Goal: Task Accomplishment & Management: Manage account settings

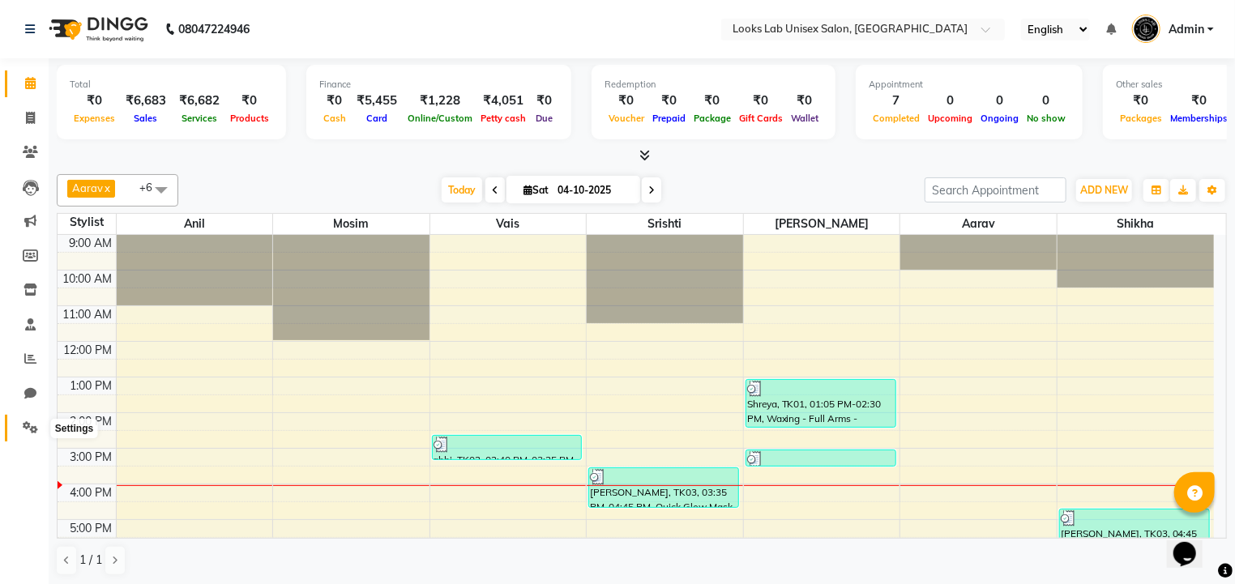
click at [38, 423] on span at bounding box center [30, 428] width 28 height 19
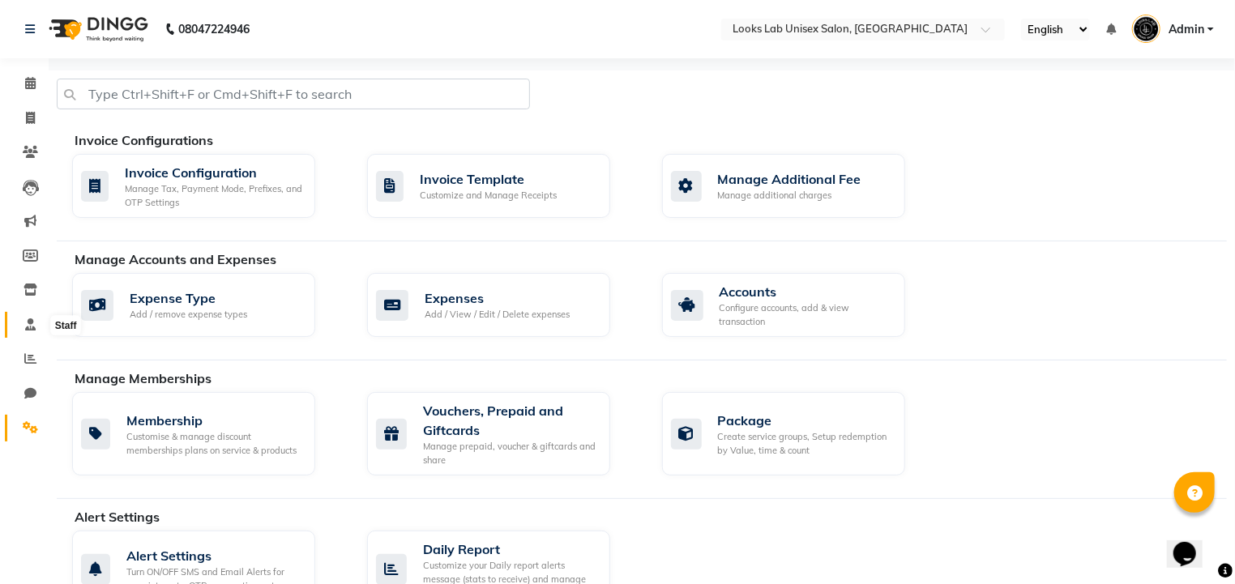
click at [31, 322] on icon at bounding box center [30, 324] width 11 height 12
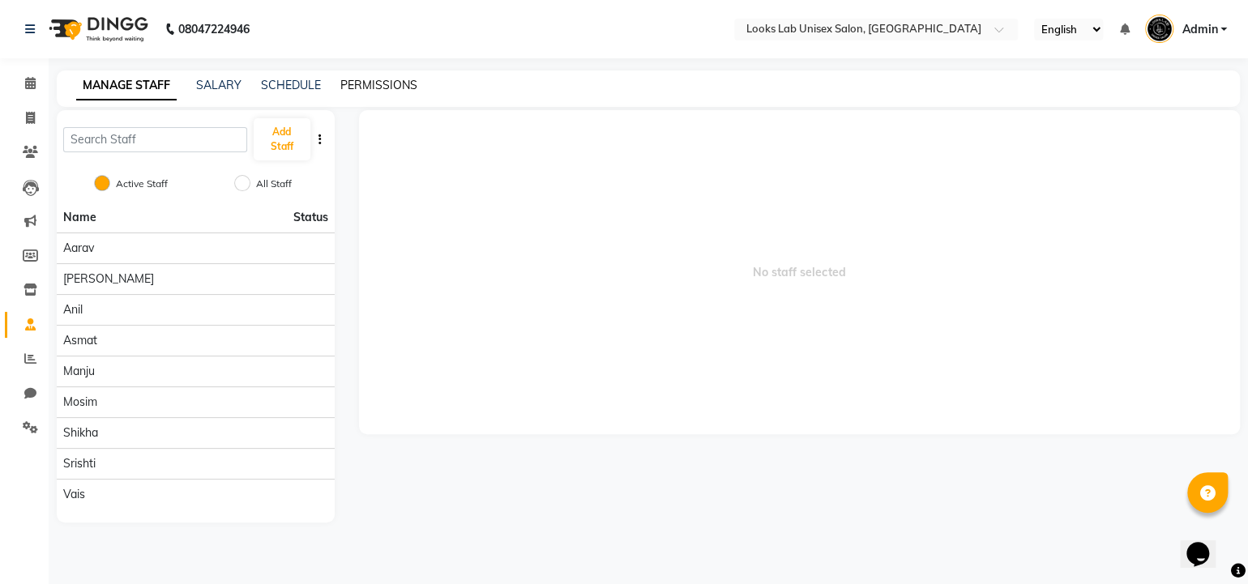
drag, startPoint x: 357, startPoint y: 74, endPoint x: 360, endPoint y: 89, distance: 15.6
click at [360, 89] on div "MANAGE STAFF SALARY SCHEDULE PERMISSIONS" at bounding box center [648, 88] width 1183 height 36
click at [360, 89] on link "PERMISSIONS" at bounding box center [378, 85] width 77 height 15
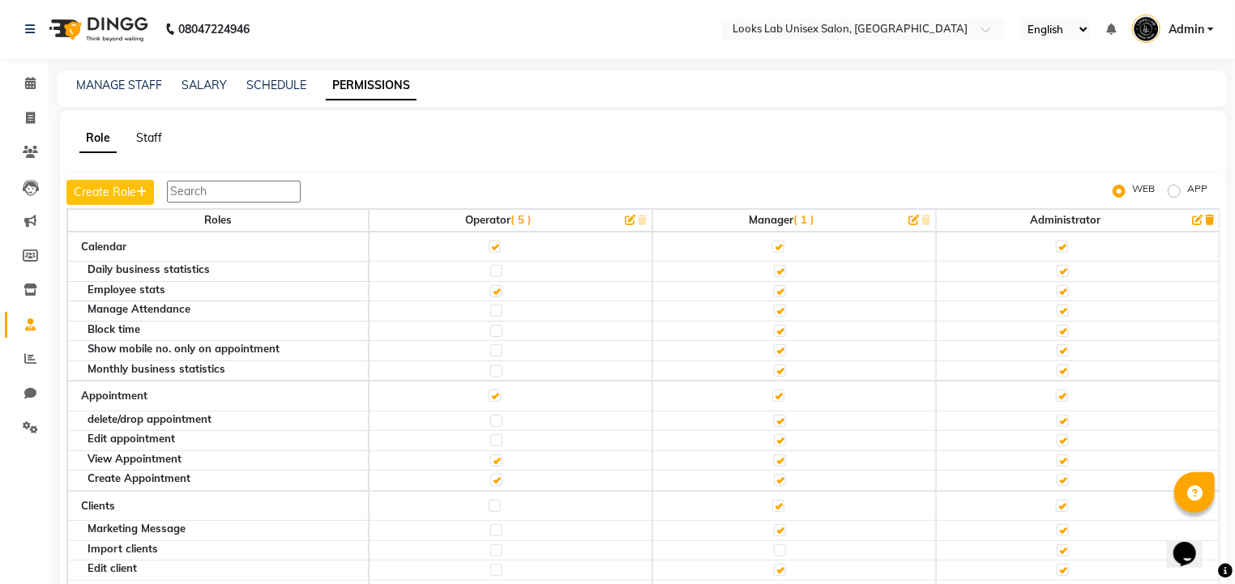
click at [153, 134] on link "Staff" at bounding box center [149, 137] width 26 height 15
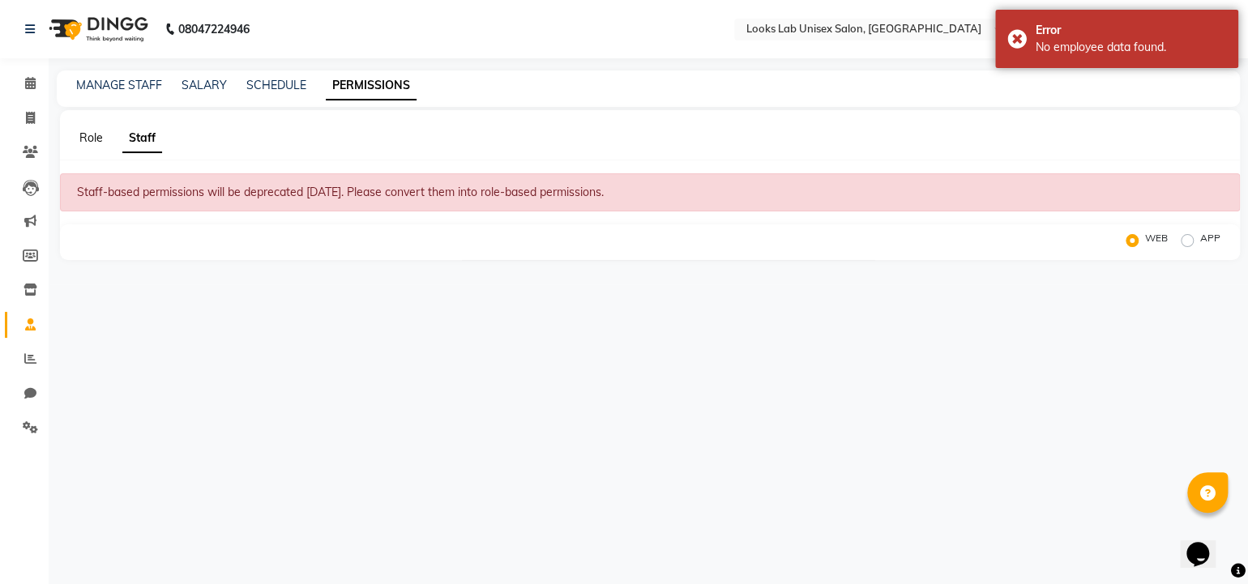
click at [98, 142] on link "Role" at bounding box center [90, 137] width 23 height 15
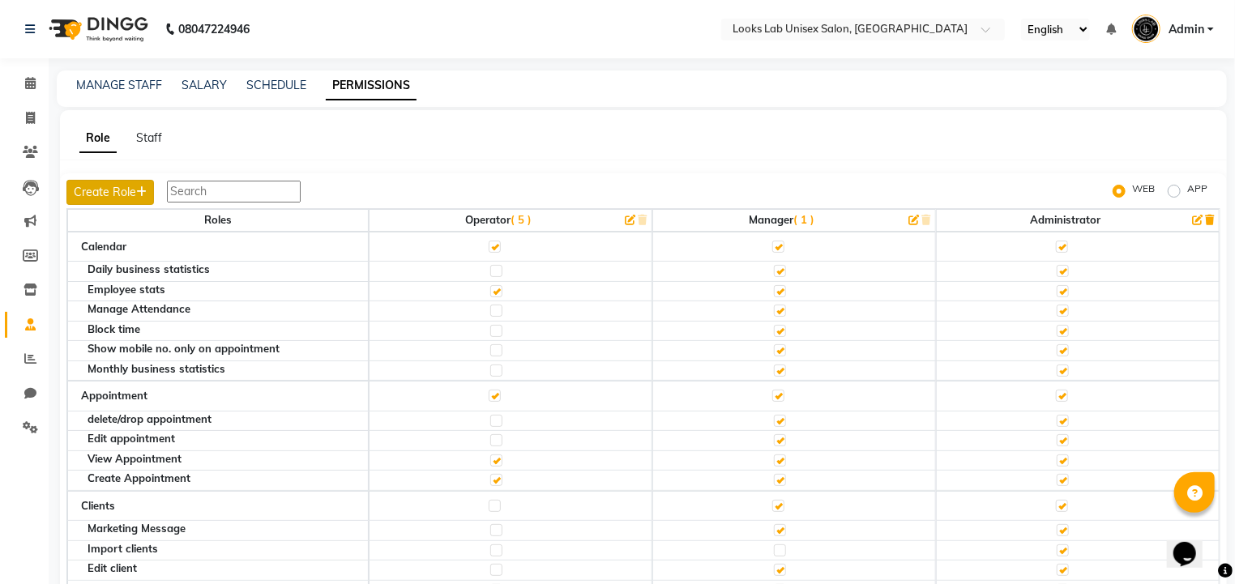
click at [108, 196] on button "Create Role" at bounding box center [109, 192] width 87 height 25
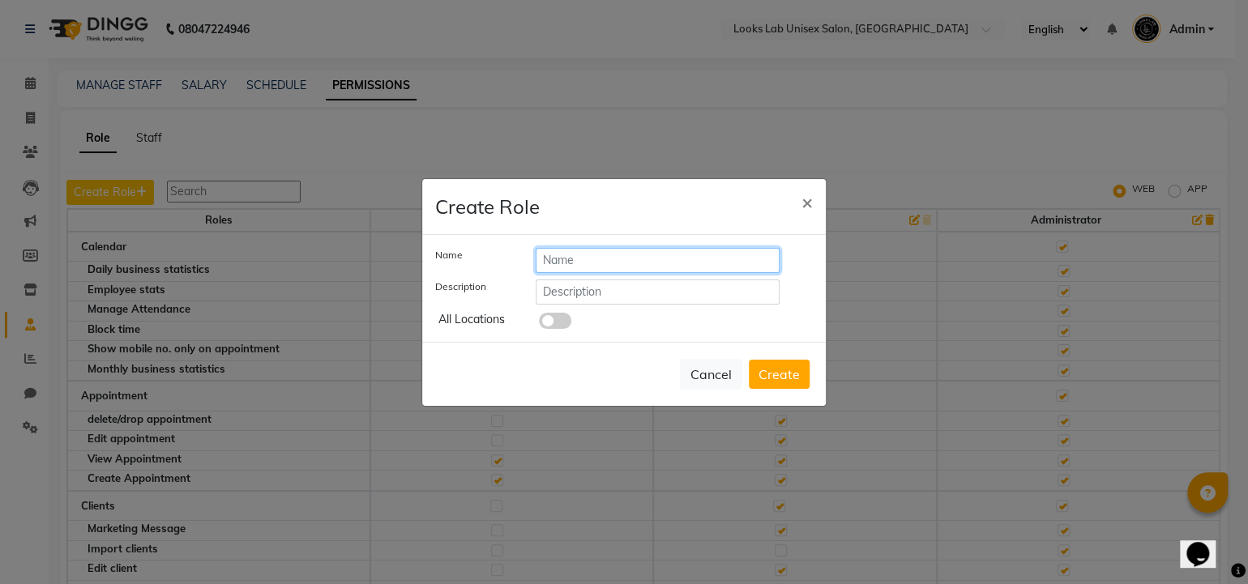
click at [564, 261] on input "text" at bounding box center [657, 260] width 244 height 25
type input "Staff"
click at [559, 289] on input "text" at bounding box center [657, 291] width 244 height 25
click at [544, 323] on span at bounding box center [555, 321] width 32 height 16
click at [539, 323] on input "checkbox" at bounding box center [539, 323] width 0 height 0
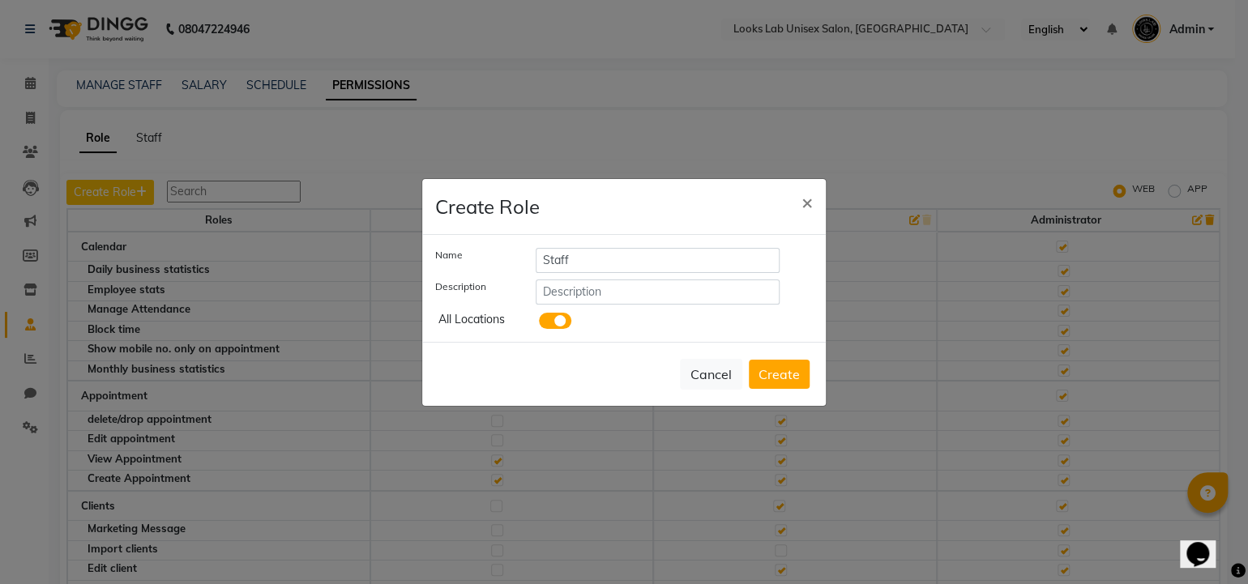
click at [544, 323] on span at bounding box center [555, 321] width 32 height 16
click at [539, 323] on input "checkbox" at bounding box center [539, 323] width 0 height 0
click at [808, 203] on span "×" at bounding box center [806, 202] width 11 height 24
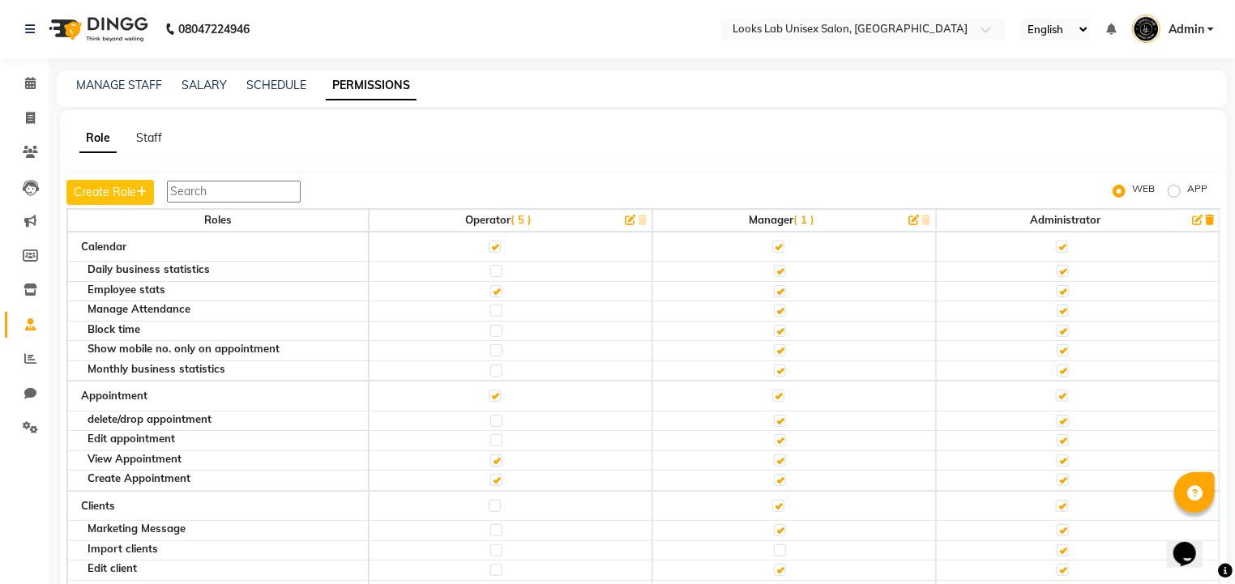
click at [1187, 191] on label "APP" at bounding box center [1197, 190] width 20 height 19
click at [1176, 191] on input "APP" at bounding box center [1176, 191] width 11 height 11
radio input "true"
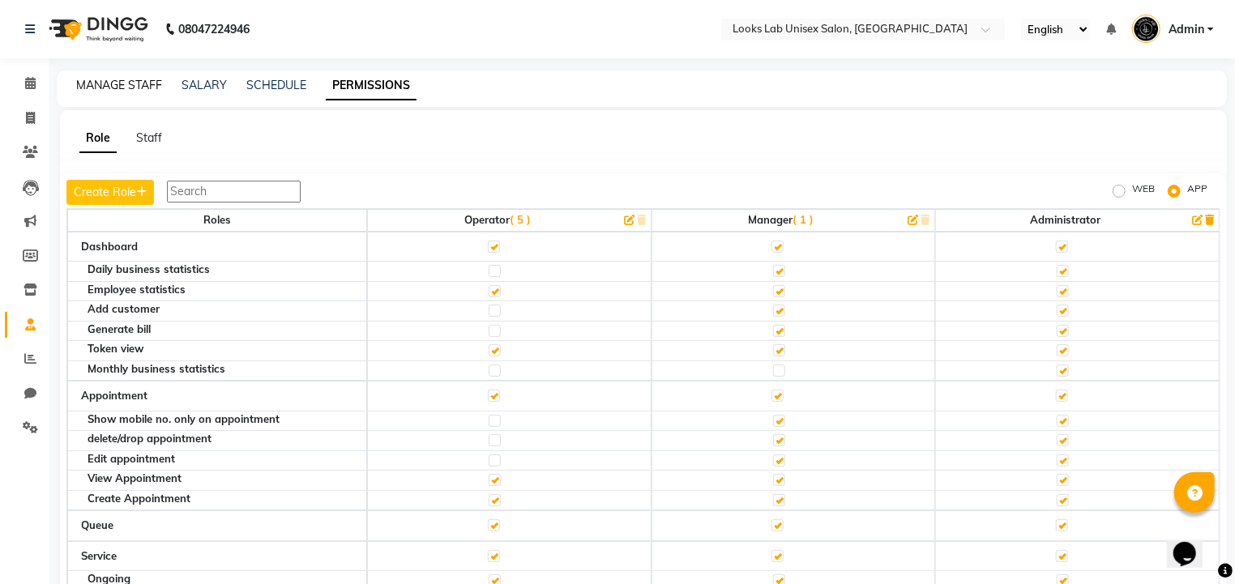
click at [114, 89] on link "MANAGE STAFF" at bounding box center [119, 85] width 86 height 15
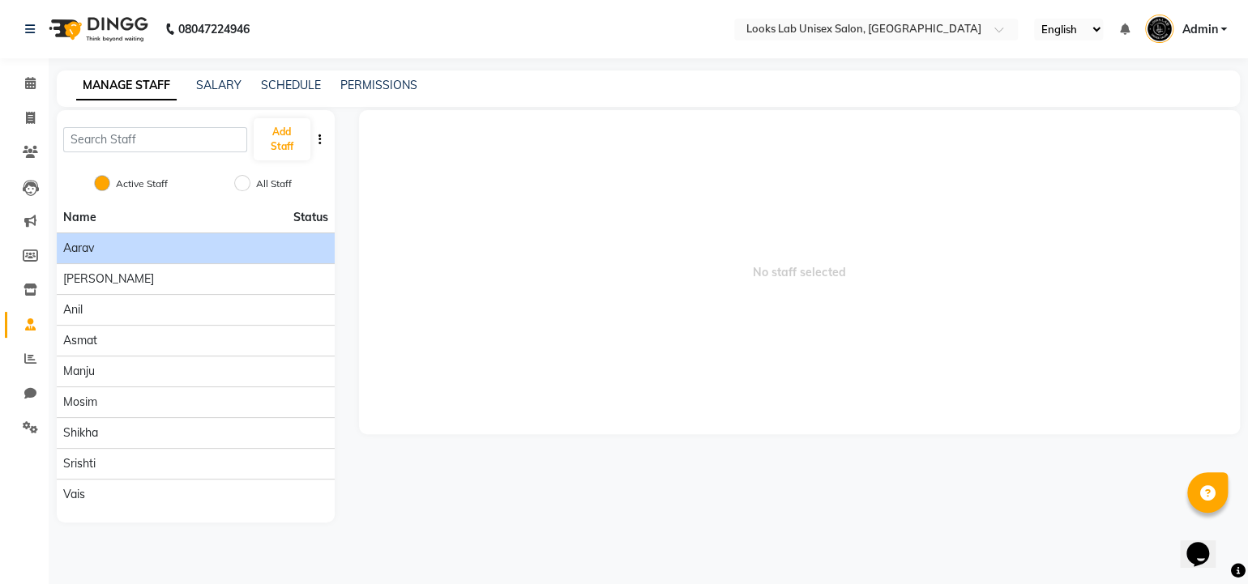
click at [109, 256] on li "Aarav" at bounding box center [196, 247] width 278 height 31
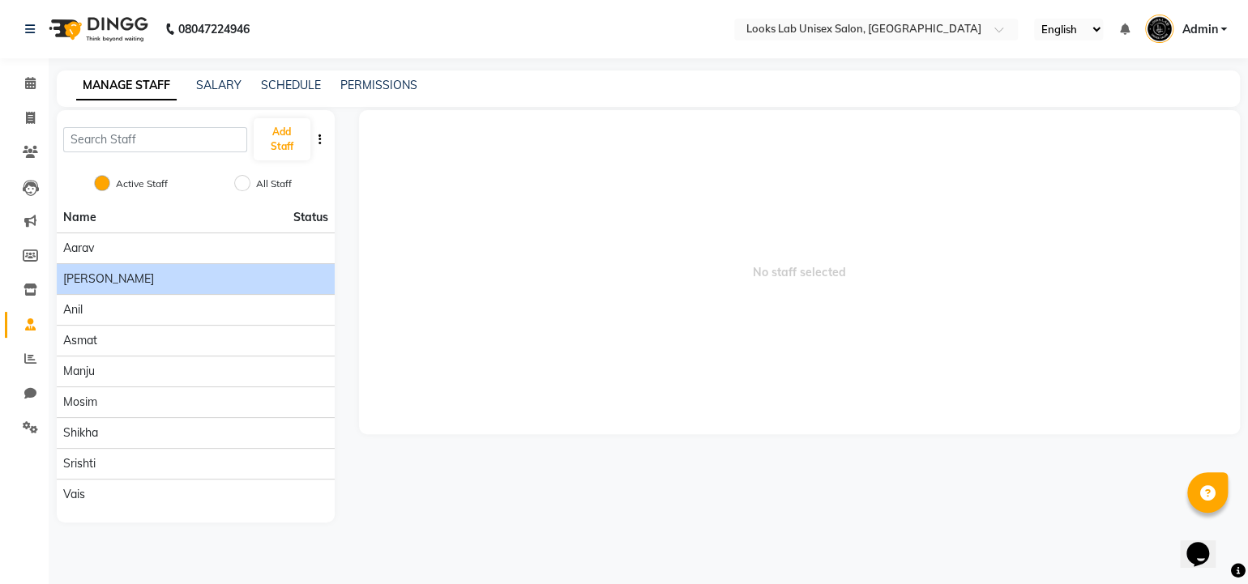
click at [105, 276] on div "[PERSON_NAME]" at bounding box center [195, 279] width 265 height 17
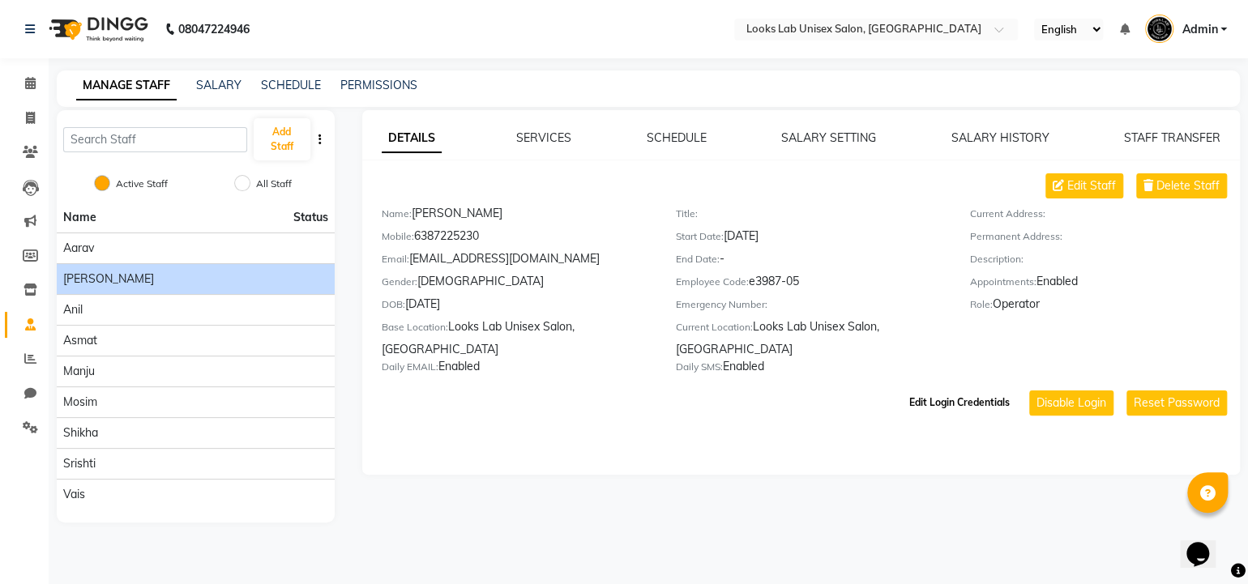
click at [928, 405] on button "Edit Login Credentials" at bounding box center [958, 403] width 113 height 28
select select "6028"
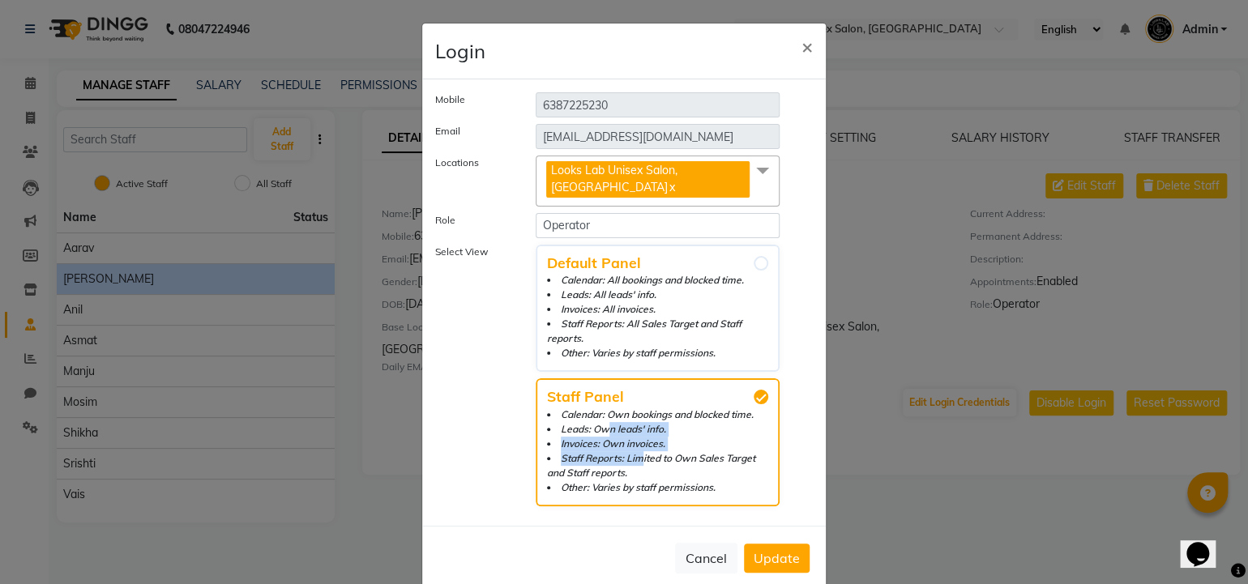
drag, startPoint x: 621, startPoint y: 442, endPoint x: 587, endPoint y: 414, distance: 44.3
click at [587, 414] on span "Calendar: Own bookings and blocked time. Leads: Own leads' info. Invoices: Own …" at bounding box center [657, 450] width 221 height 87
drag, startPoint x: 587, startPoint y: 414, endPoint x: 660, endPoint y: 416, distance: 73.8
click at [660, 422] on li "Leads: Own leads' info." at bounding box center [657, 429] width 221 height 15
click at [753, 404] on input "Staff Panel Calendar: Own bookings and blocked time. Leads: Own leads' info. In…" at bounding box center [760, 397] width 15 height 15
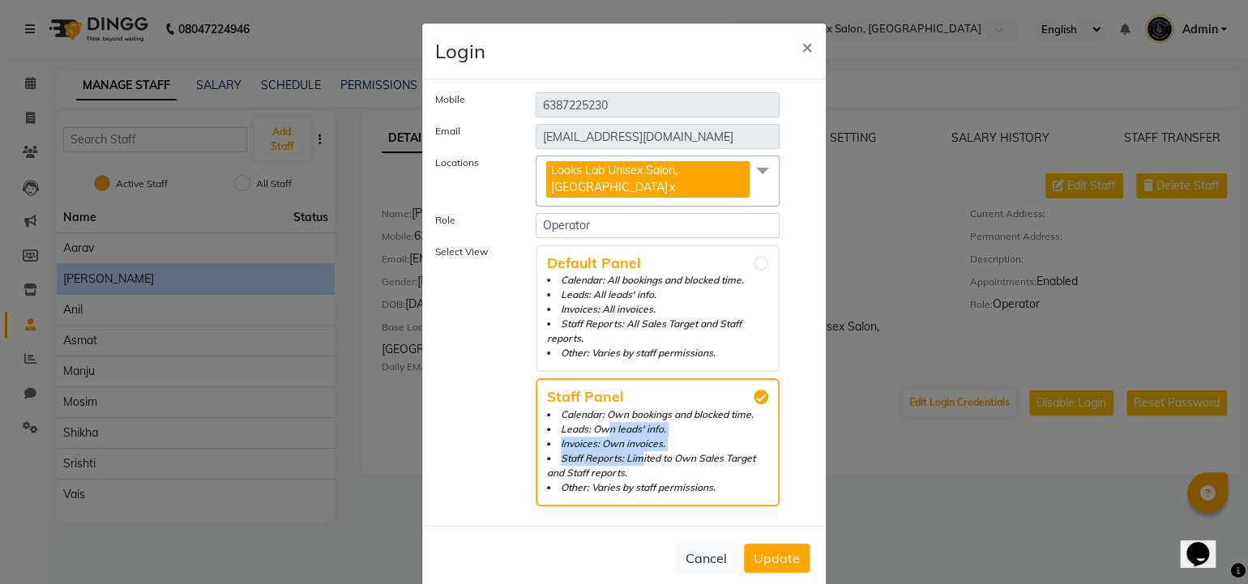
click at [667, 437] on li "Invoices: Own invoices." at bounding box center [657, 444] width 221 height 15
click at [753, 404] on input "Staff Panel Calendar: Own bookings and blocked time. Leads: Own leads' info. In…" at bounding box center [760, 397] width 15 height 15
click at [801, 36] on span "×" at bounding box center [806, 46] width 11 height 24
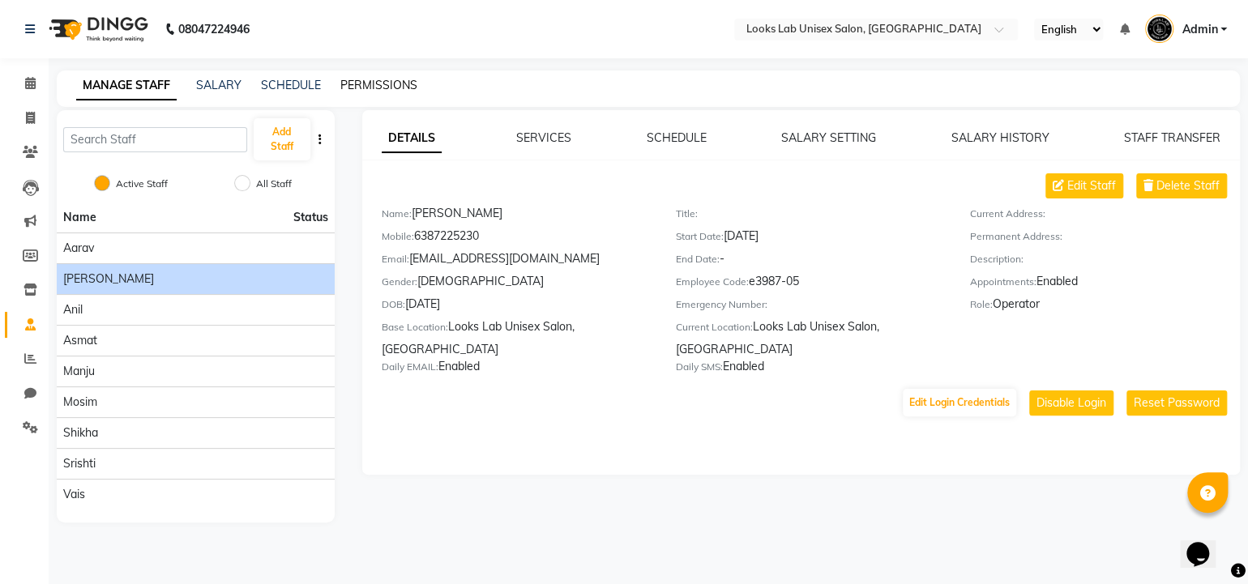
click at [347, 82] on link "PERMISSIONS" at bounding box center [378, 85] width 77 height 15
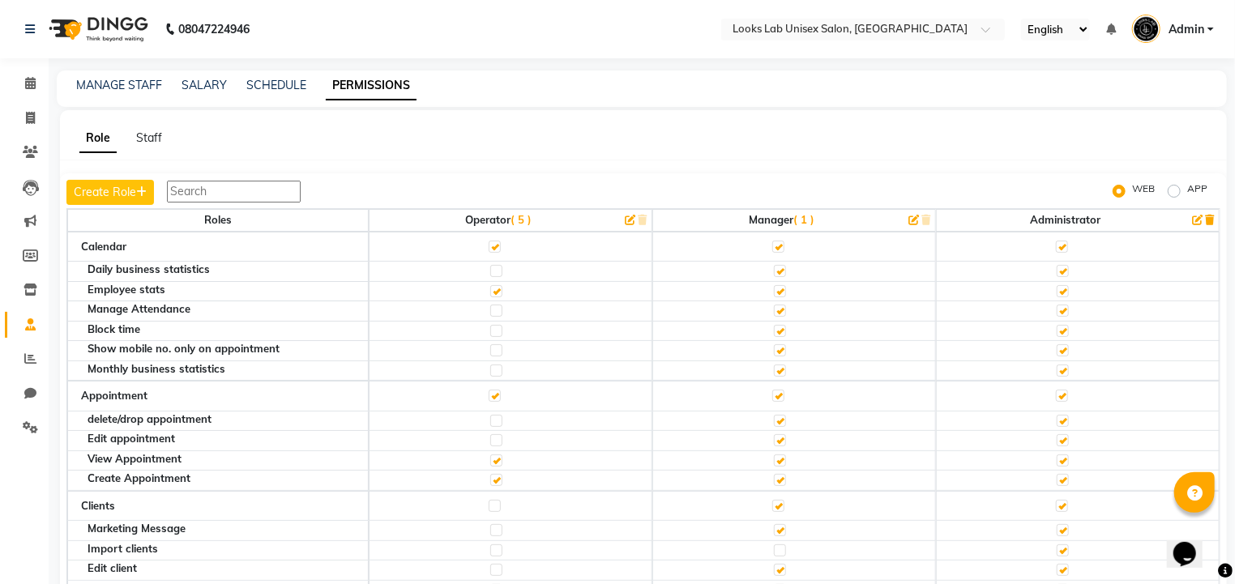
click at [220, 182] on input "text" at bounding box center [234, 192] width 134 height 22
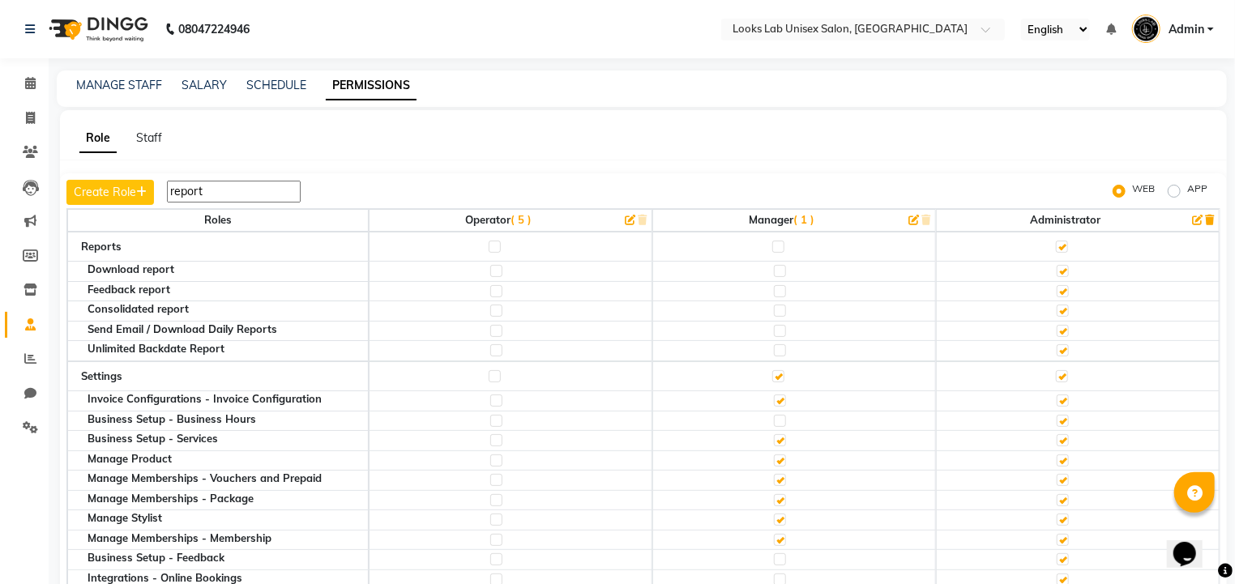
type input "report"
click at [490, 247] on label at bounding box center [494, 247] width 12 height 12
click at [490, 247] on input "checkbox" at bounding box center [493, 246] width 11 height 11
checkbox input "true"
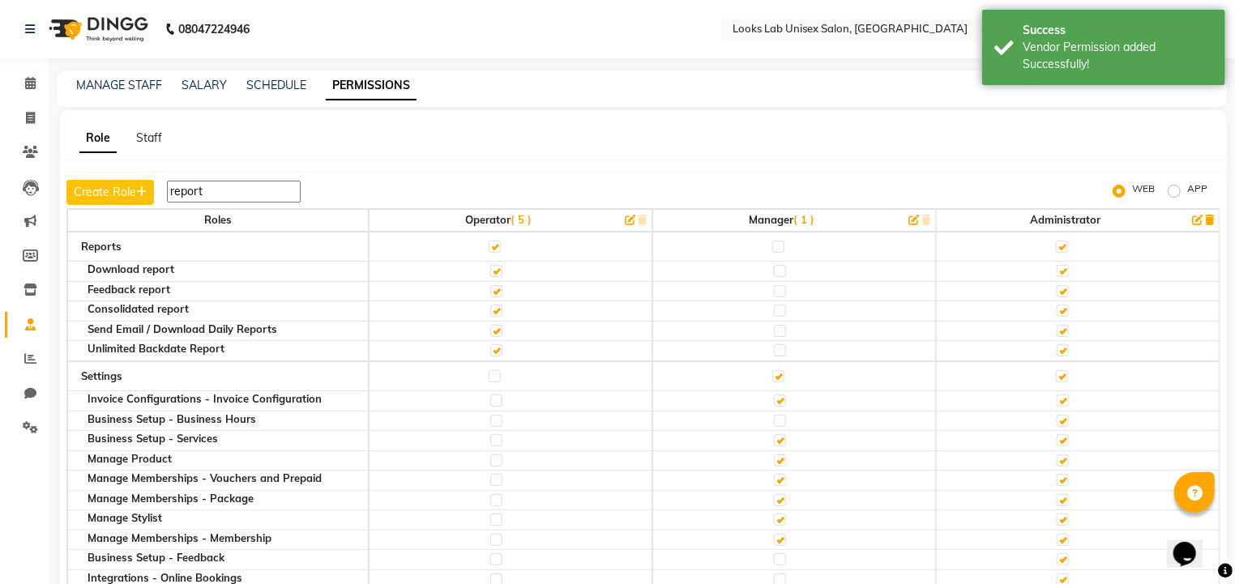
click at [217, 194] on input "report" at bounding box center [234, 192] width 134 height 22
type input "r"
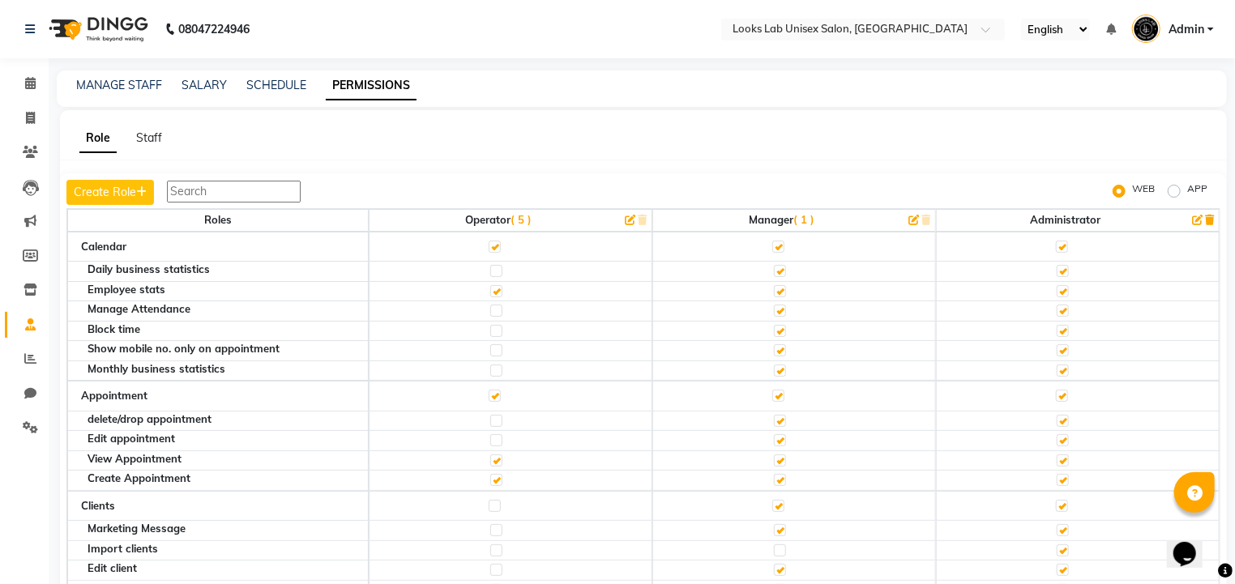
click at [627, 221] on icon "button" at bounding box center [630, 220] width 11 height 11
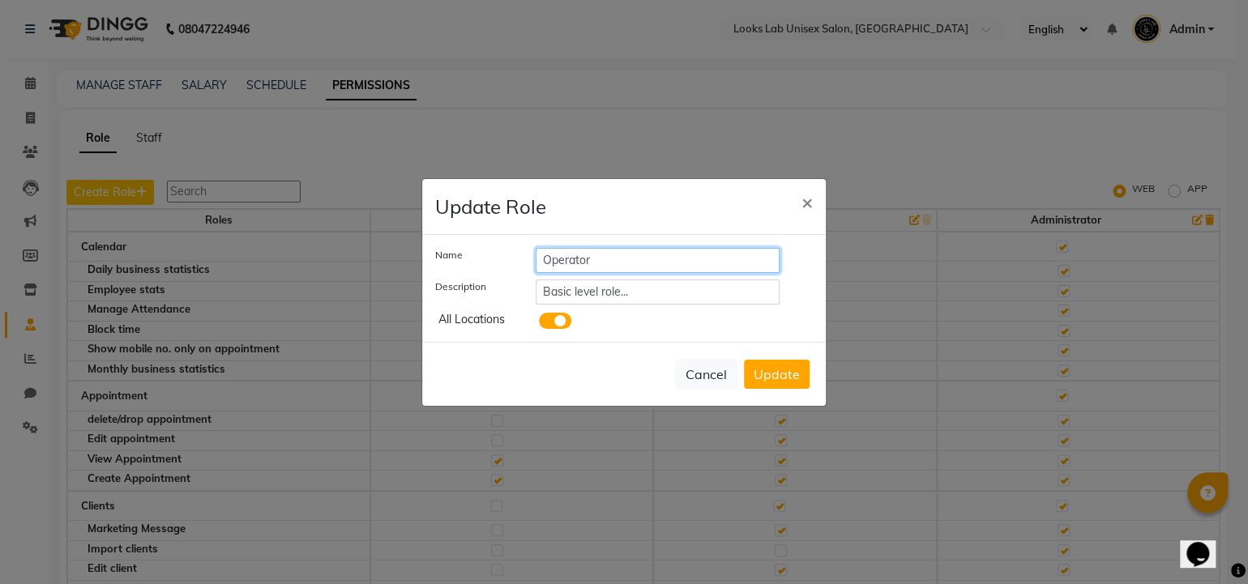
click at [592, 261] on input "Operator" at bounding box center [657, 260] width 244 height 25
type input "O"
type input "Staff"
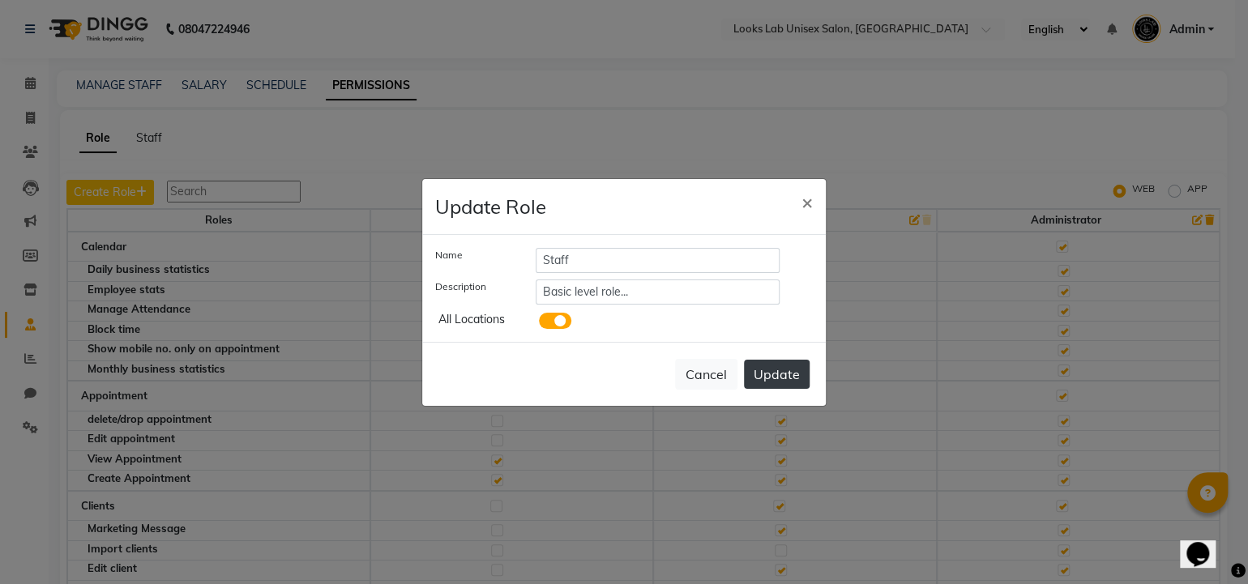
click at [753, 371] on button "Update" at bounding box center [777, 374] width 66 height 29
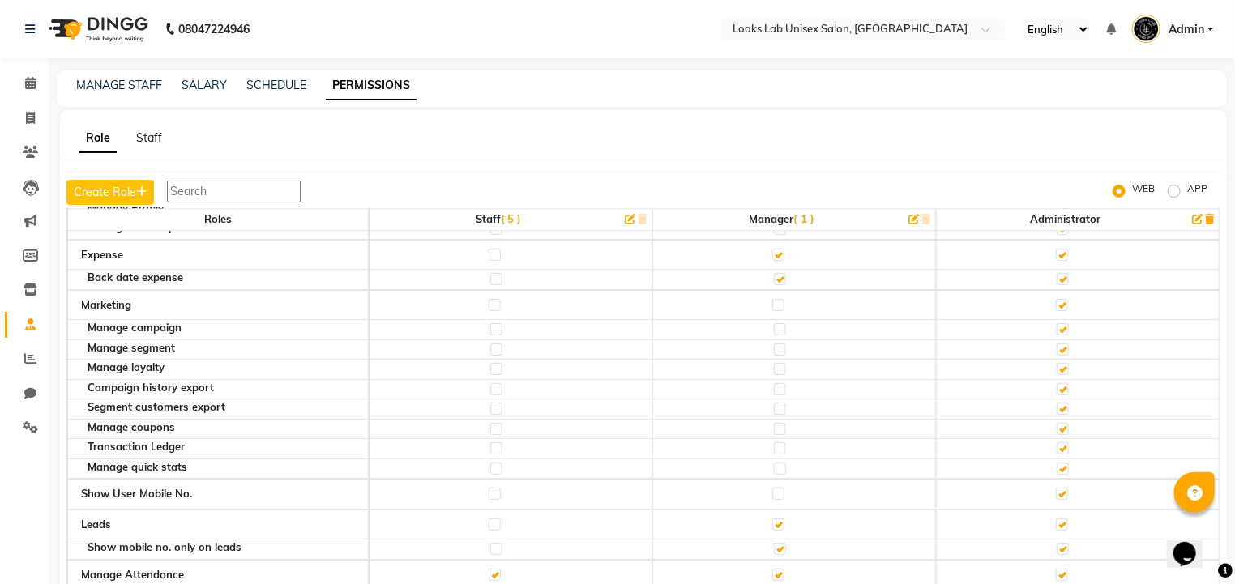
scroll to position [2348, 0]
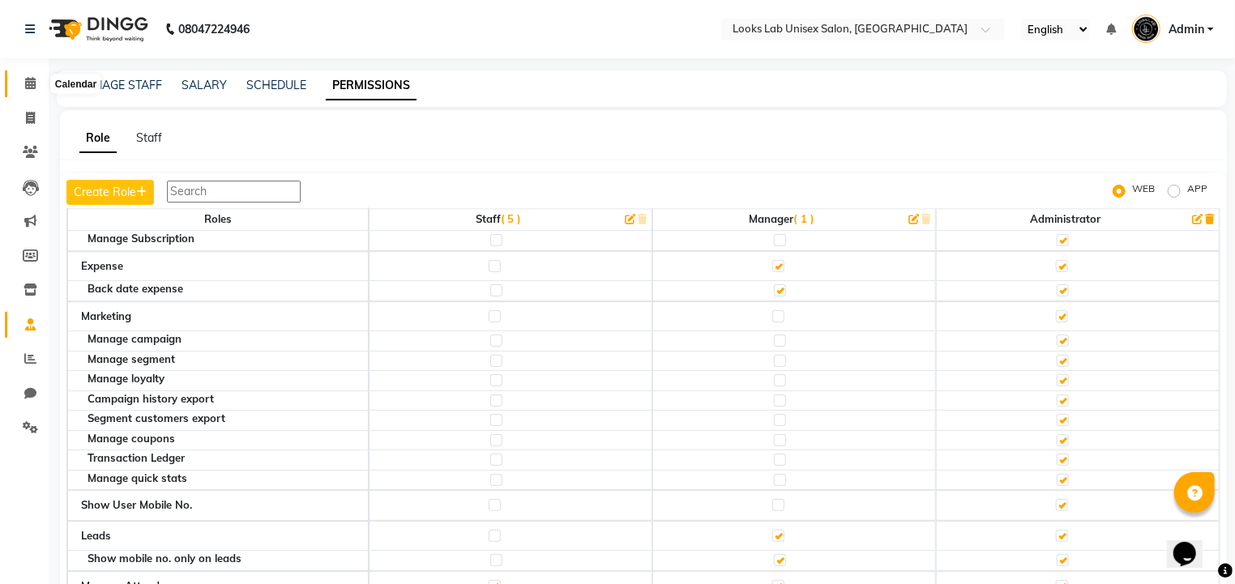
click at [22, 82] on span at bounding box center [30, 84] width 28 height 19
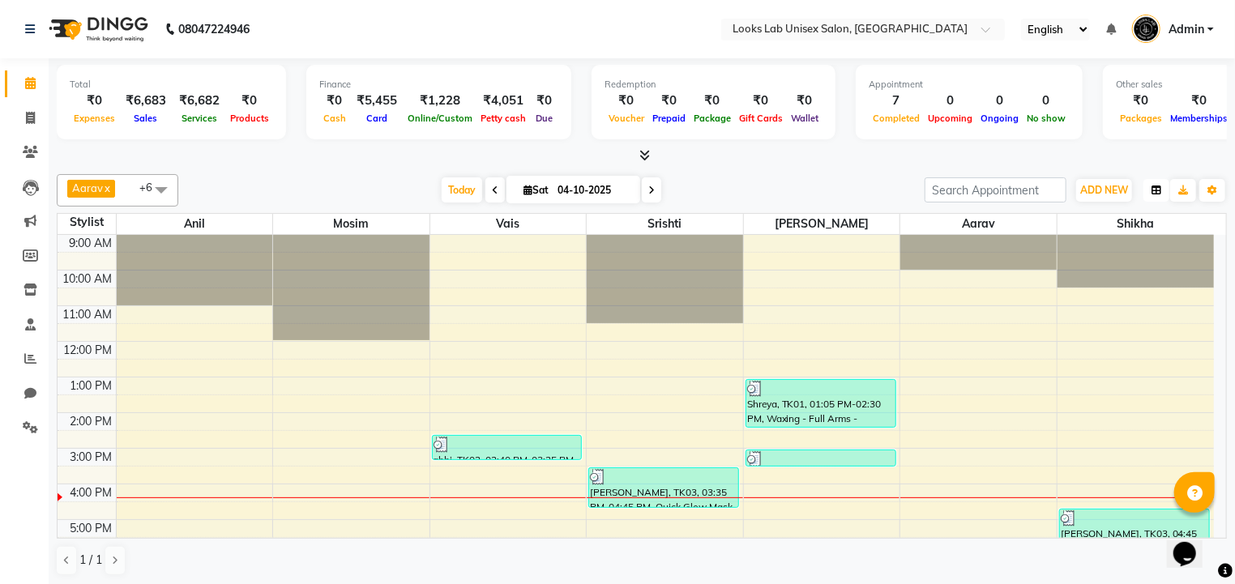
click at [1154, 191] on icon "button" at bounding box center [1156, 191] width 10 height 10
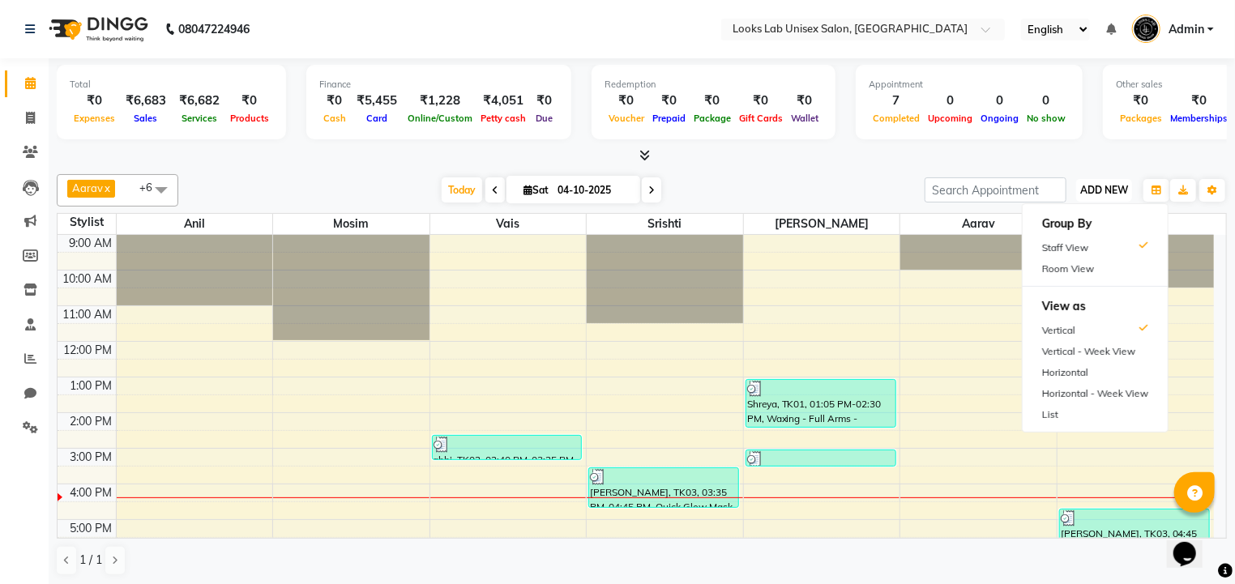
click at [1115, 184] on span "ADD NEW" at bounding box center [1104, 190] width 48 height 12
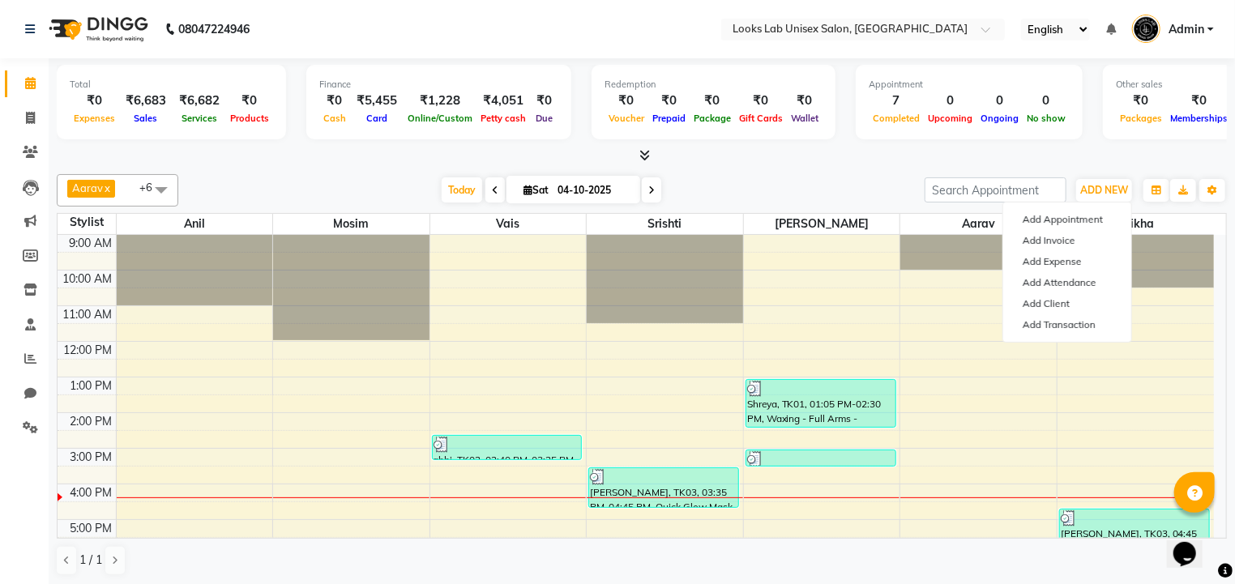
click at [379, 158] on div at bounding box center [642, 155] width 1170 height 17
